Goal: Information Seeking & Learning: Find specific fact

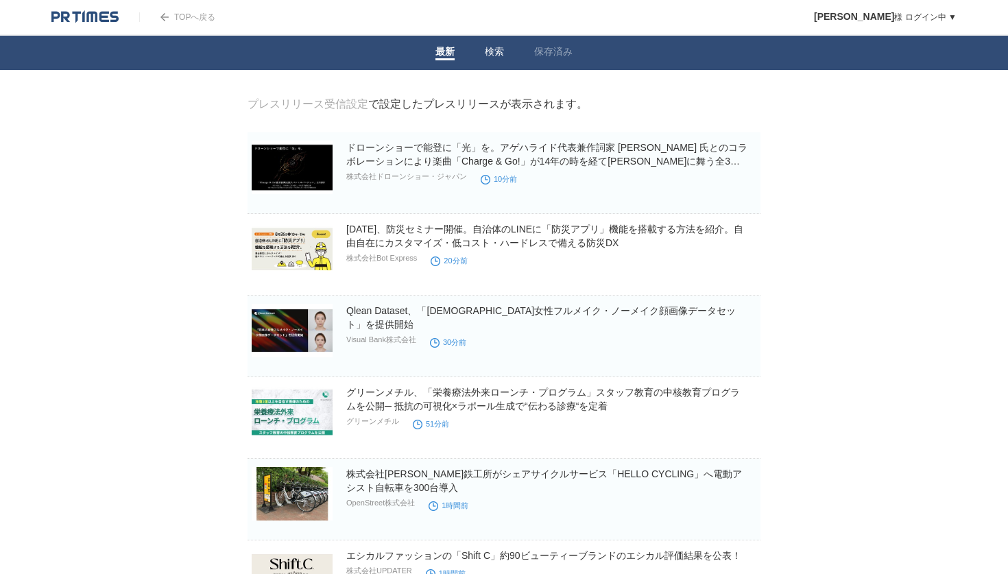
click at [494, 50] on link "検索" at bounding box center [494, 53] width 19 height 14
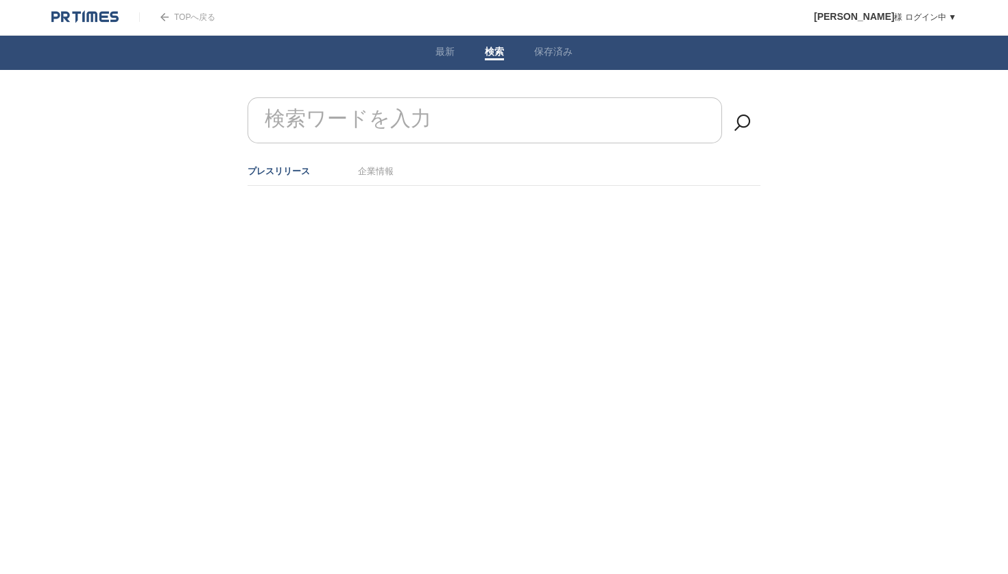
click at [426, 97] on form "検索ワードを入力" at bounding box center [503, 97] width 513 height 0
type input "提携"
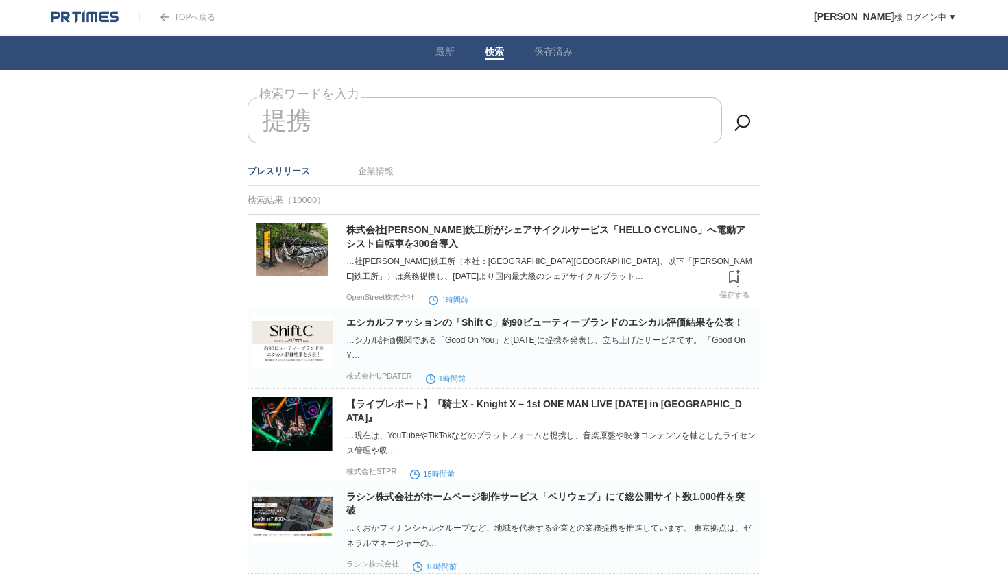
click at [304, 237] on img at bounding box center [292, 249] width 81 height 53
click at [106, 14] on img at bounding box center [84, 17] width 67 height 14
